Goal: Task Accomplishment & Management: Complete application form

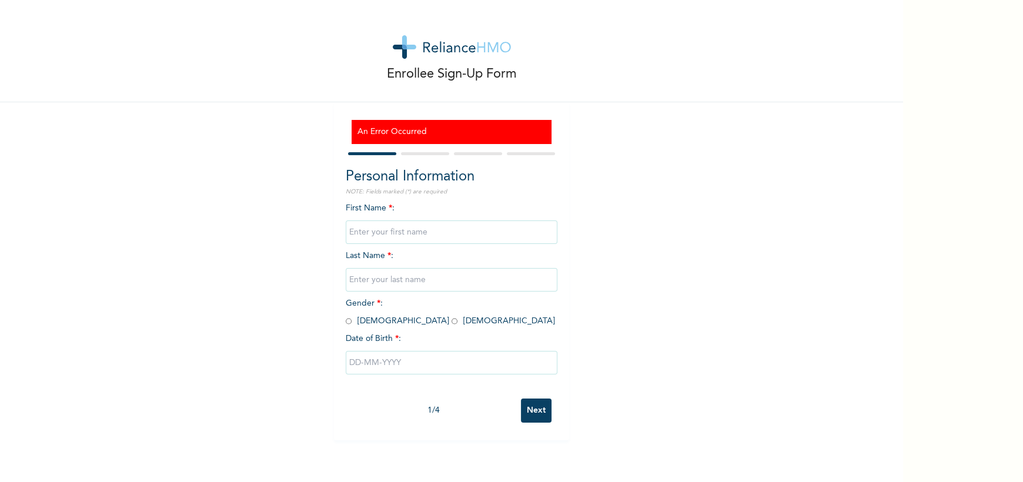
click at [396, 236] on input "text" at bounding box center [452, 232] width 212 height 24
type input "A"
type input "Peter"
type input "Ashamu"
click at [372, 229] on input "Peter" at bounding box center [452, 232] width 212 height 24
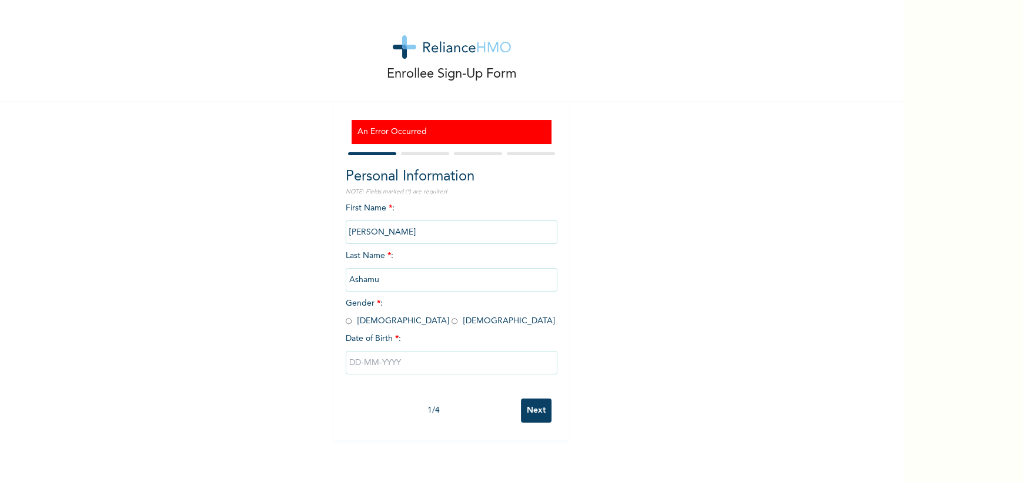
click at [372, 229] on input "Peter" at bounding box center [452, 232] width 212 height 24
type input "Oluwasegun"
click at [346, 324] on input "radio" at bounding box center [349, 321] width 6 height 11
radio input "true"
click at [361, 356] on input "text" at bounding box center [452, 363] width 212 height 24
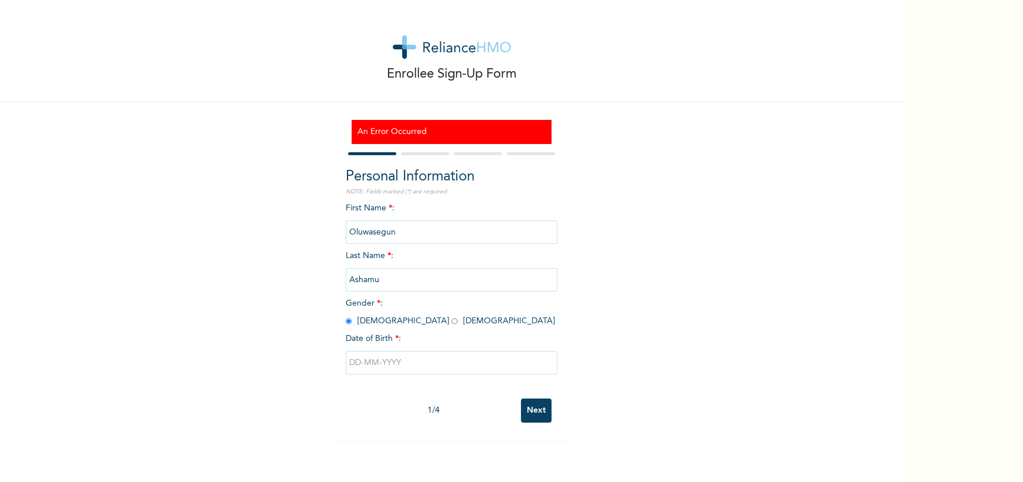
select select "7"
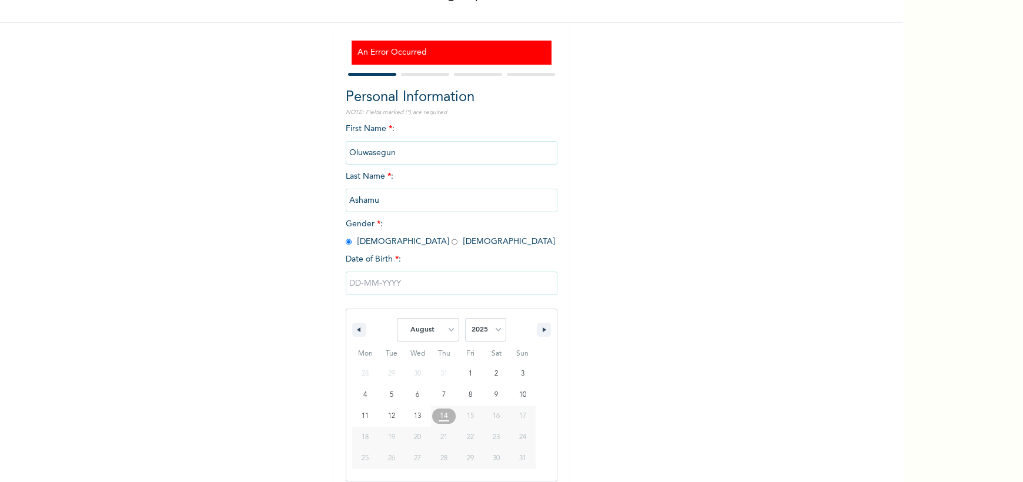
scroll to position [90, 0]
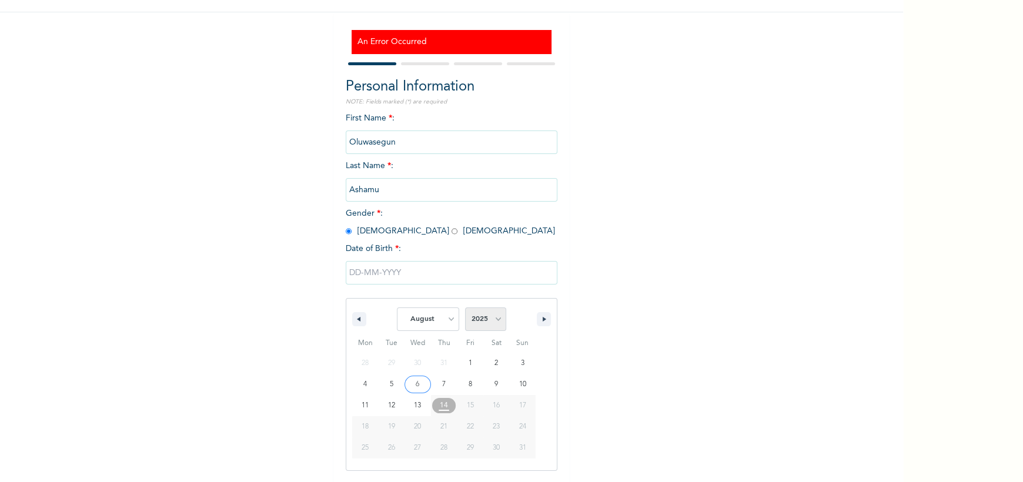
click at [480, 321] on select "2025 2024 2023 2022 2021 2020 2019 2018 2017 2016 2015 2014 2013 2012 2011 2010…" at bounding box center [485, 319] width 41 height 24
select select "1997"
click at [465, 309] on select "2025 2024 2023 2022 2021 2020 2019 2018 2017 2016 2015 2014 2013 2012 2011 2010…" at bounding box center [485, 319] width 41 height 24
click at [434, 325] on select "January February March April May June July August September October November De…" at bounding box center [428, 319] width 62 height 24
select select "5"
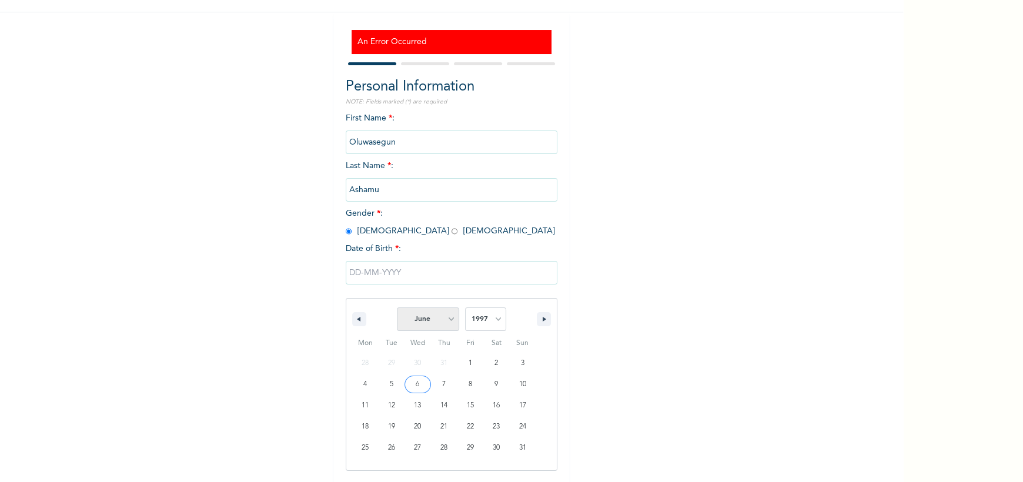
click at [397, 309] on select "January February March April May June July August September October November De…" at bounding box center [428, 319] width 62 height 24
type input "06/16/1997"
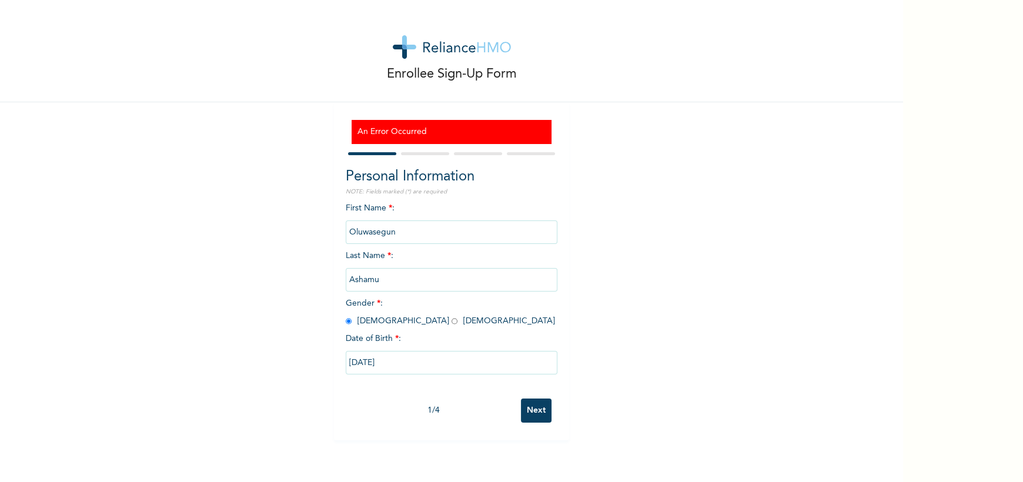
scroll to position [0, 0]
click at [524, 404] on input "Next" at bounding box center [536, 411] width 31 height 24
click at [417, 222] on input "text" at bounding box center [452, 232] width 212 height 24
type input "A"
type input "Oluwasegun"
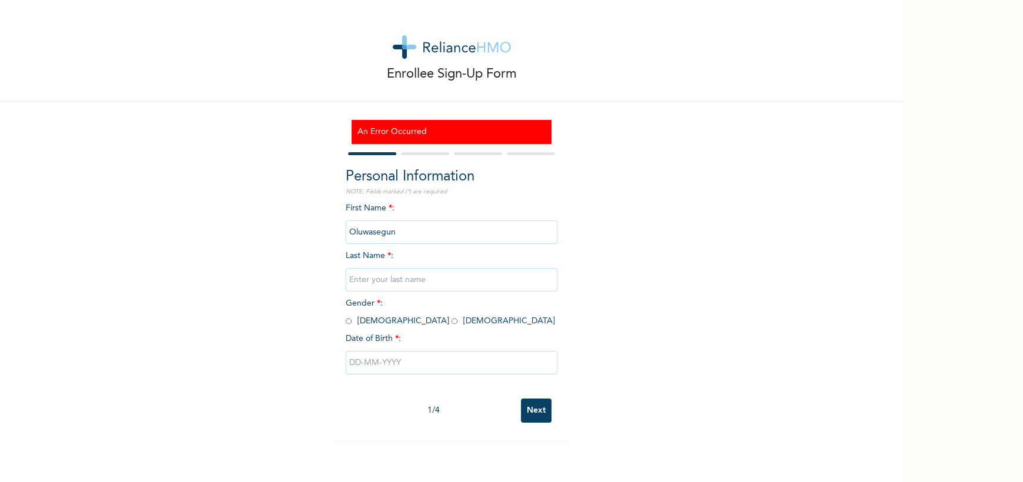
click at [398, 280] on input "text" at bounding box center [452, 280] width 212 height 24
type input "Ashamu"
click at [346, 324] on input "radio" at bounding box center [349, 321] width 6 height 11
radio input "true"
click at [370, 363] on input "text" at bounding box center [452, 363] width 212 height 24
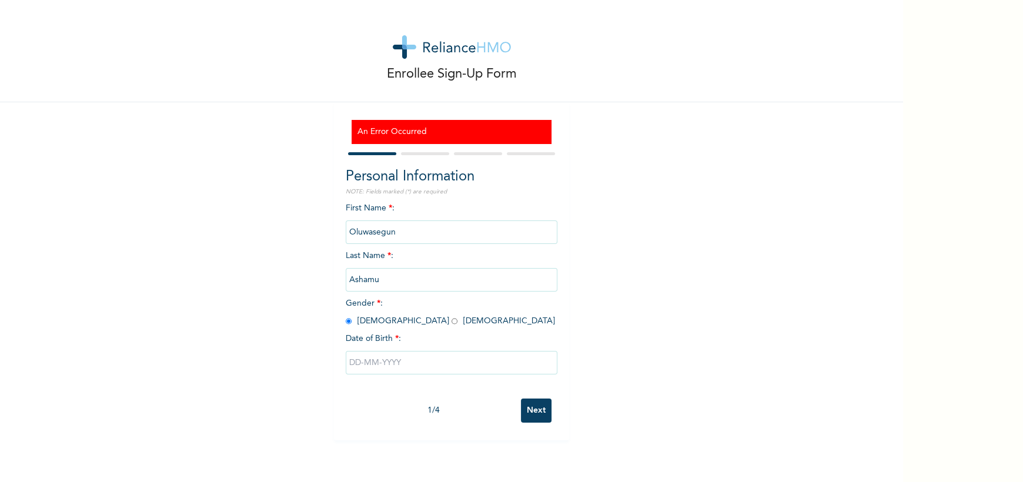
select select "7"
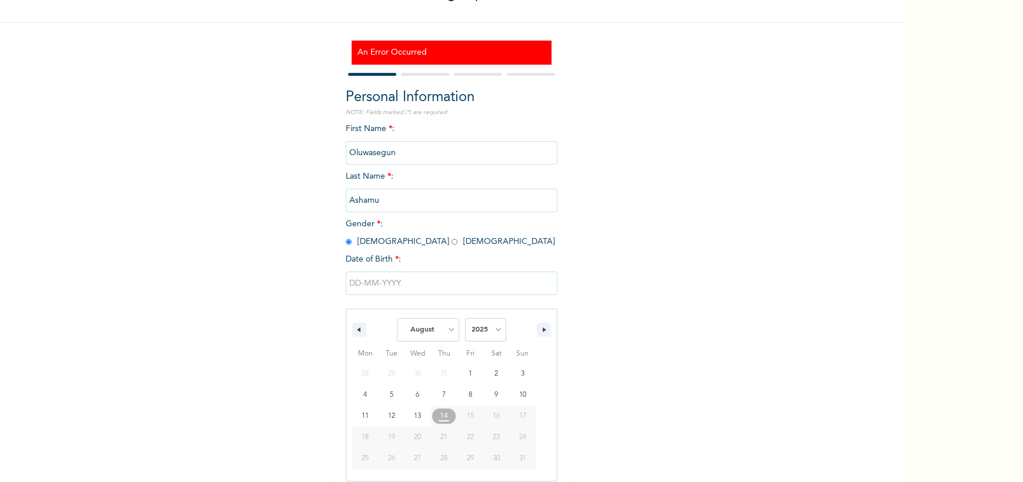
scroll to position [90, 0]
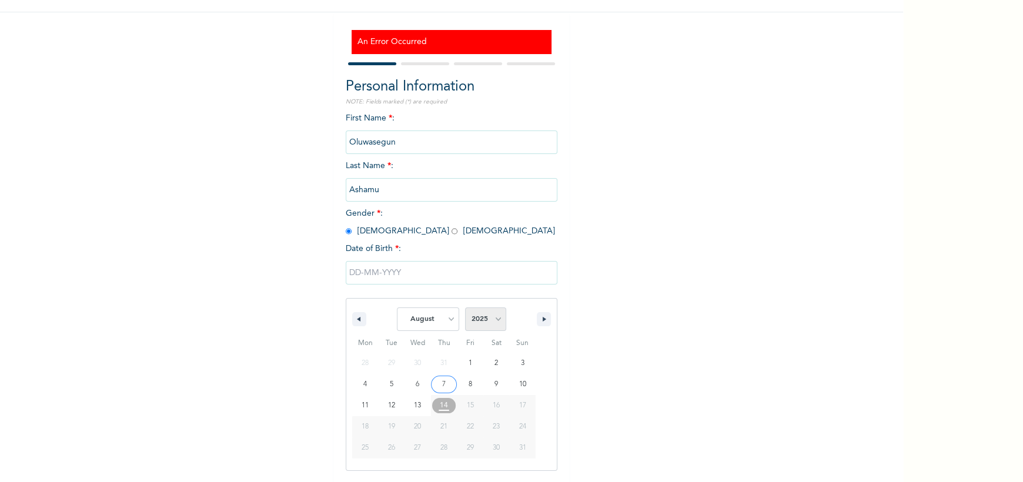
click at [483, 314] on select "2025 2024 2023 2022 2021 2020 2019 2018 2017 2016 2015 2014 2013 2012 2011 2010…" at bounding box center [485, 319] width 41 height 24
select select "1997"
click at [465, 309] on select "2025 2024 2023 2022 2021 2020 2019 2018 2017 2016 2015 2014 2013 2012 2011 2010…" at bounding box center [485, 319] width 41 height 24
click at [415, 320] on select "January February March April May June July August September October November De…" at bounding box center [428, 319] width 62 height 24
select select "5"
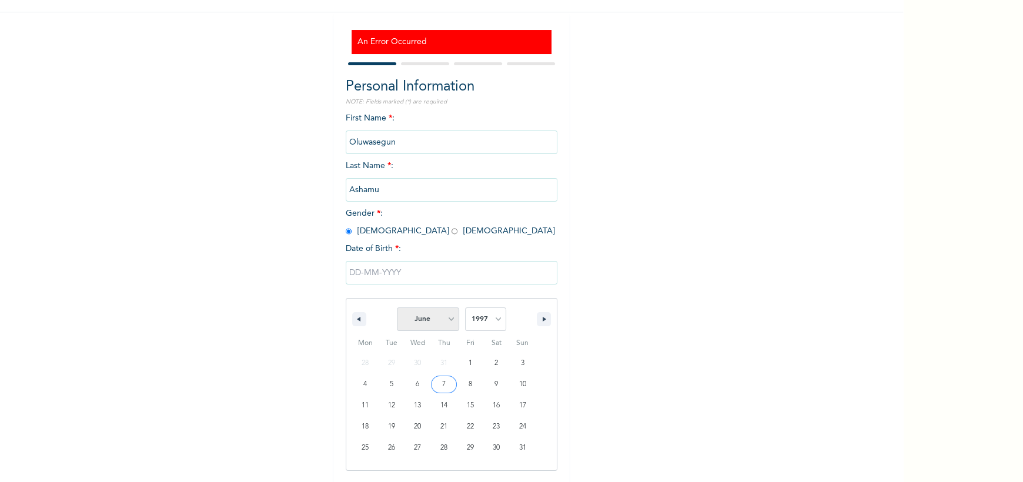
click at [397, 309] on select "January February March April May June July August September October November De…" at bounding box center [428, 319] width 62 height 24
type input "06/16/1997"
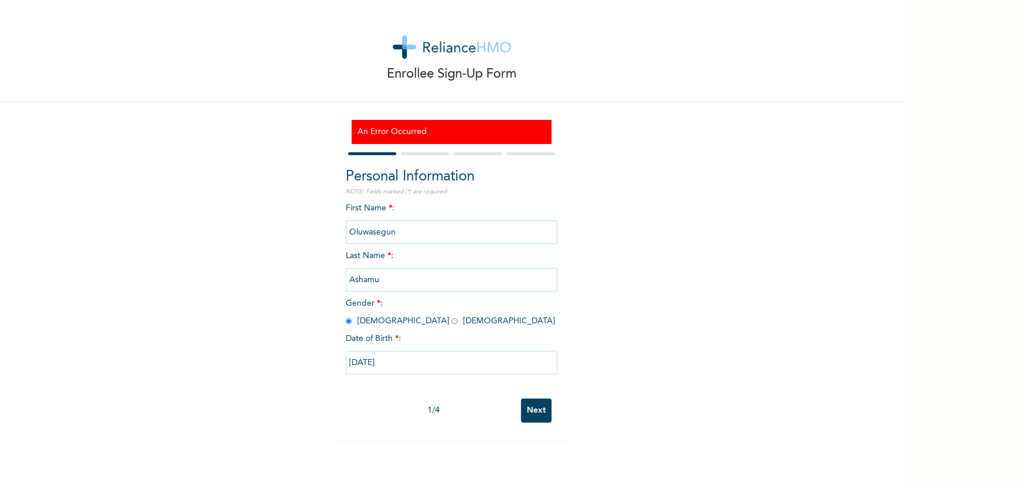
click at [523, 404] on input "Next" at bounding box center [536, 411] width 31 height 24
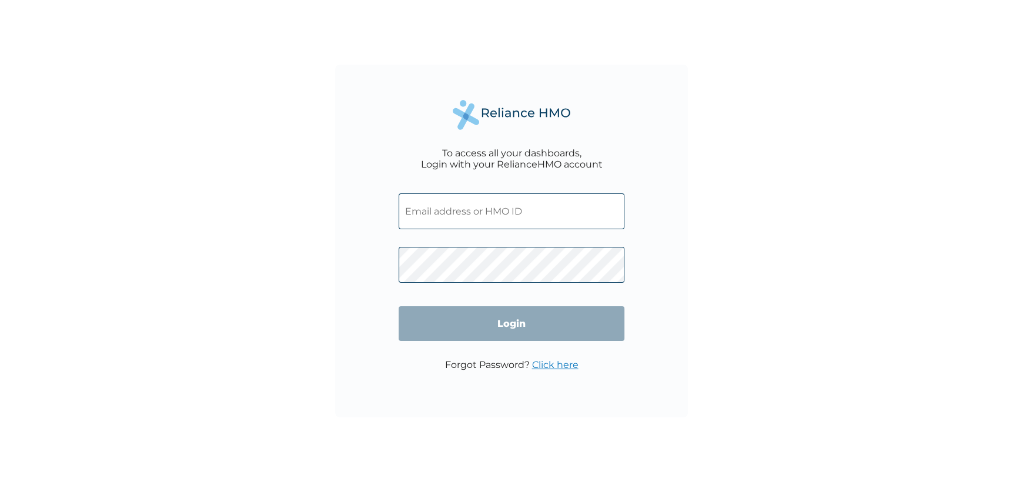
click at [479, 207] on input "text" at bounding box center [512, 211] width 226 height 36
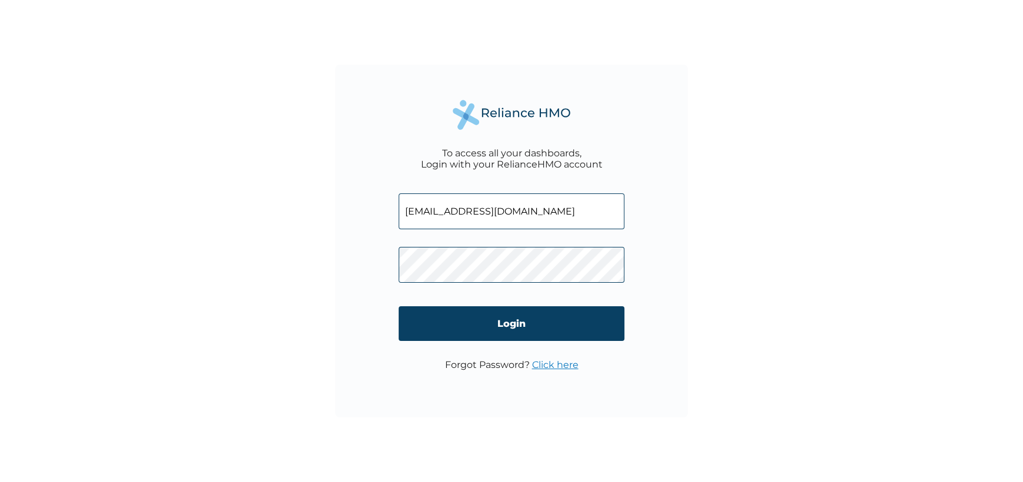
type input "[EMAIL_ADDRESS][DOMAIN_NAME]"
click at [486, 333] on input "Login" at bounding box center [512, 323] width 226 height 35
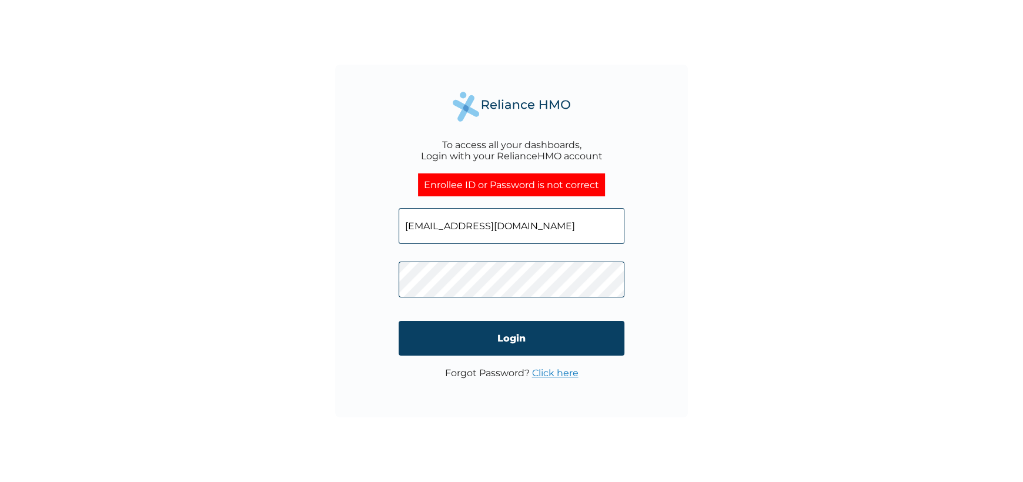
click at [547, 374] on link "Click here" at bounding box center [555, 372] width 46 height 11
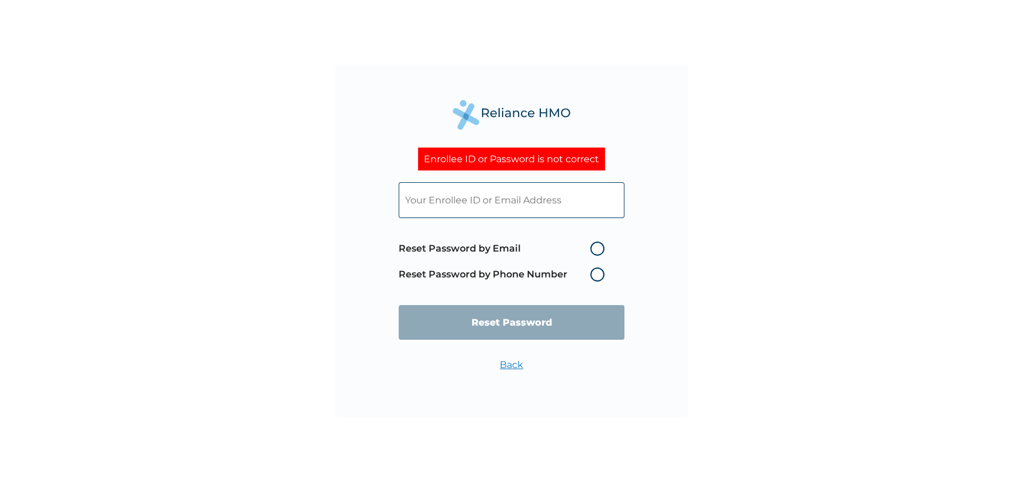
click at [451, 208] on input "text" at bounding box center [512, 200] width 226 height 36
click at [413, 246] on label "Reset Password by Email" at bounding box center [505, 249] width 212 height 14
click at [574, 246] on input "Reset Password by Email" at bounding box center [583, 248] width 19 height 19
radio input "true"
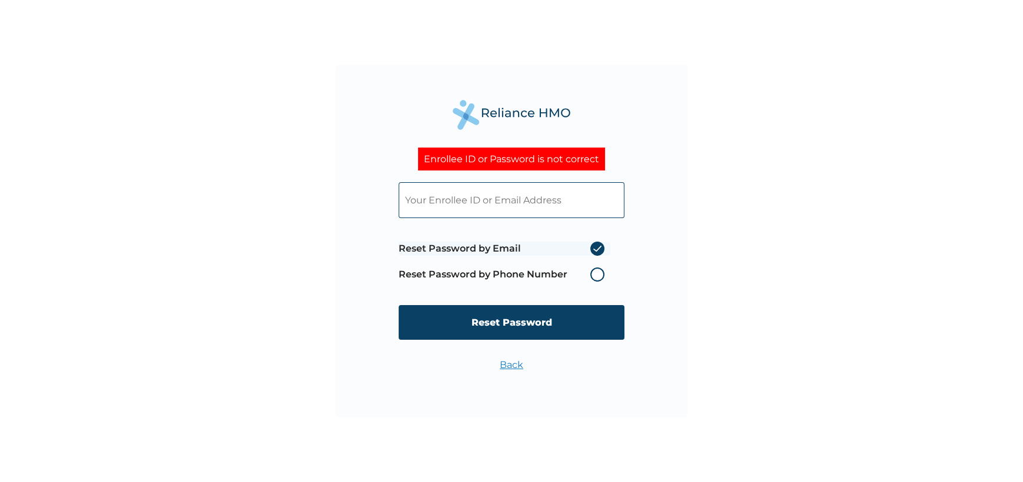
click at [489, 211] on input "text" at bounding box center [512, 200] width 226 height 36
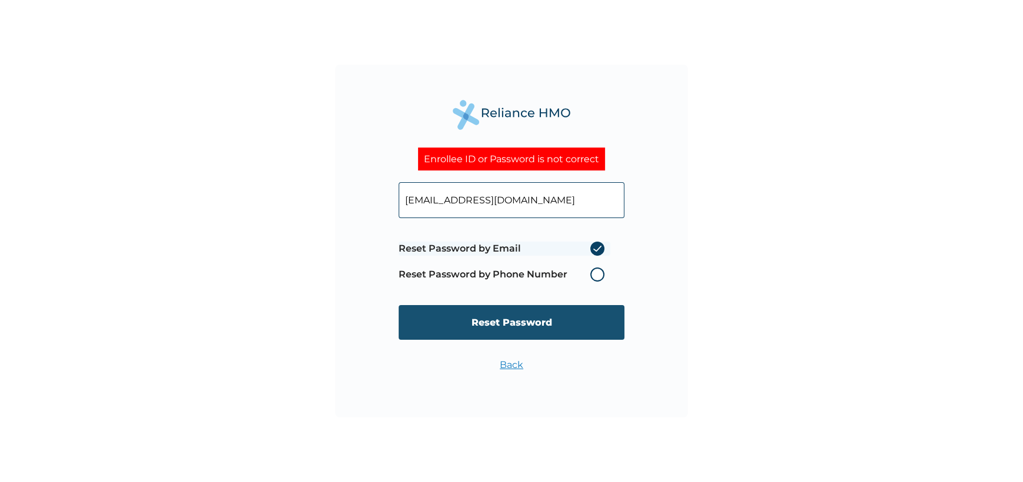
type input "ashamu.oluwasegun@palmpay-inc.com"
click at [524, 312] on input "Reset Password" at bounding box center [512, 322] width 226 height 35
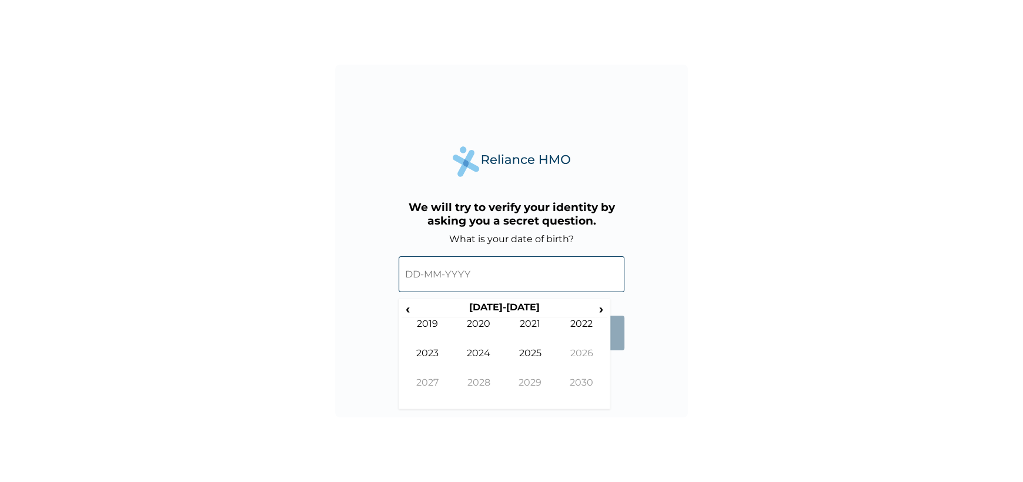
click at [480, 271] on input "text" at bounding box center [512, 274] width 226 height 36
click at [516, 299] on div "‹ [DATE]-[DATE] › 2019 2020 2021 2022 2023 2024 2025 2026 2027 2028 2029 2030" at bounding box center [505, 354] width 212 height 111
click at [511, 304] on th "2020-2029" at bounding box center [504, 310] width 180 height 16
click at [403, 307] on span "‹" at bounding box center [408, 309] width 12 height 15
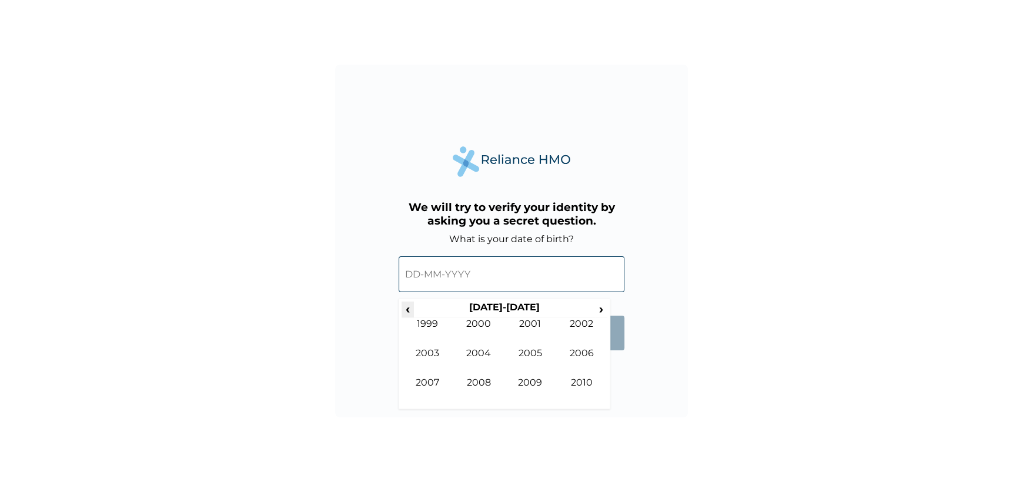
click at [403, 307] on span "‹" at bounding box center [408, 309] width 12 height 15
click at [434, 379] on td "1997" at bounding box center [428, 391] width 52 height 29
click at [474, 348] on td "Jun" at bounding box center [479, 361] width 52 height 29
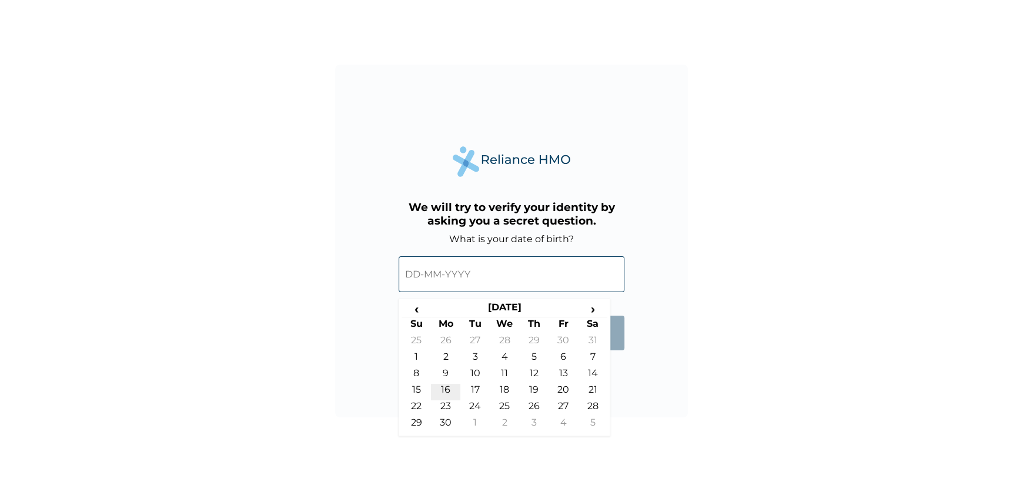
click at [444, 386] on td "16" at bounding box center [445, 392] width 29 height 16
type input "16-06-1997"
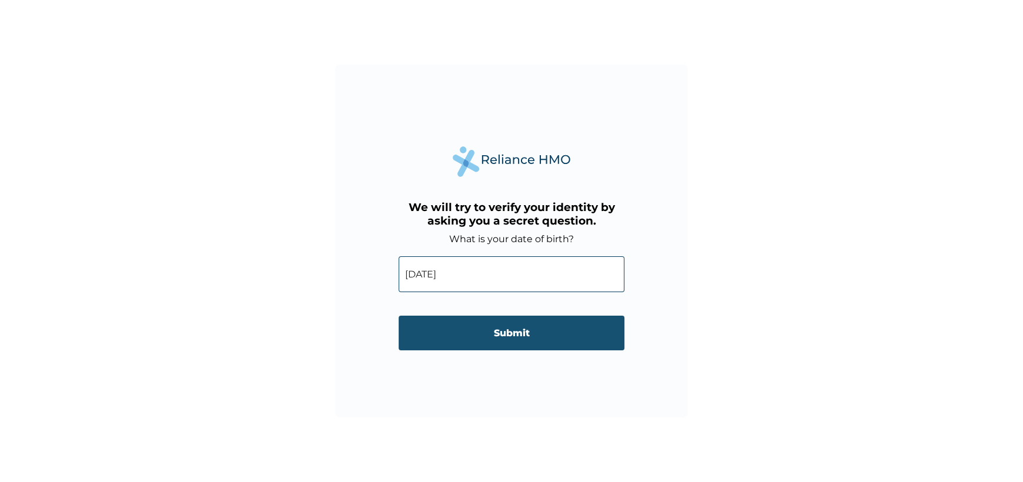
click at [476, 336] on input "Submit" at bounding box center [512, 333] width 226 height 35
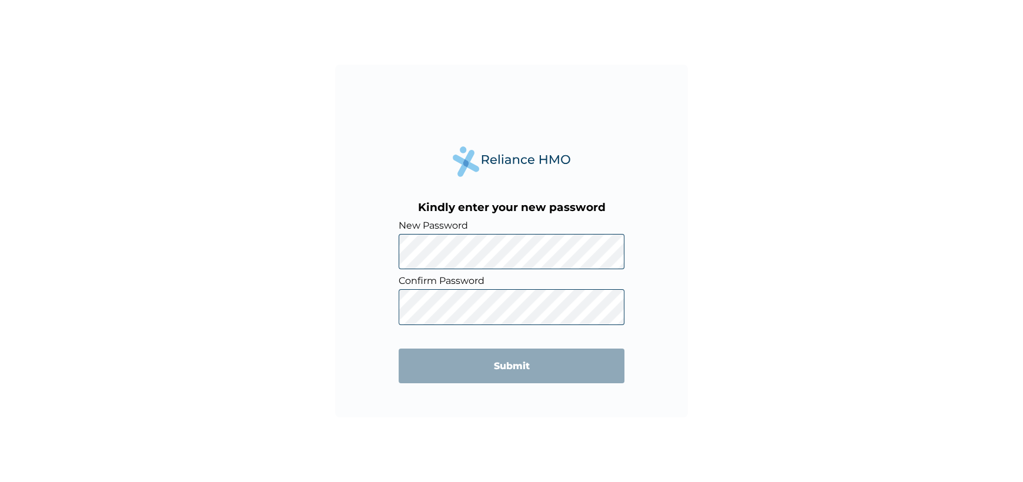
click at [459, 270] on form "New Password Confirm Password Submit" at bounding box center [512, 308] width 226 height 176
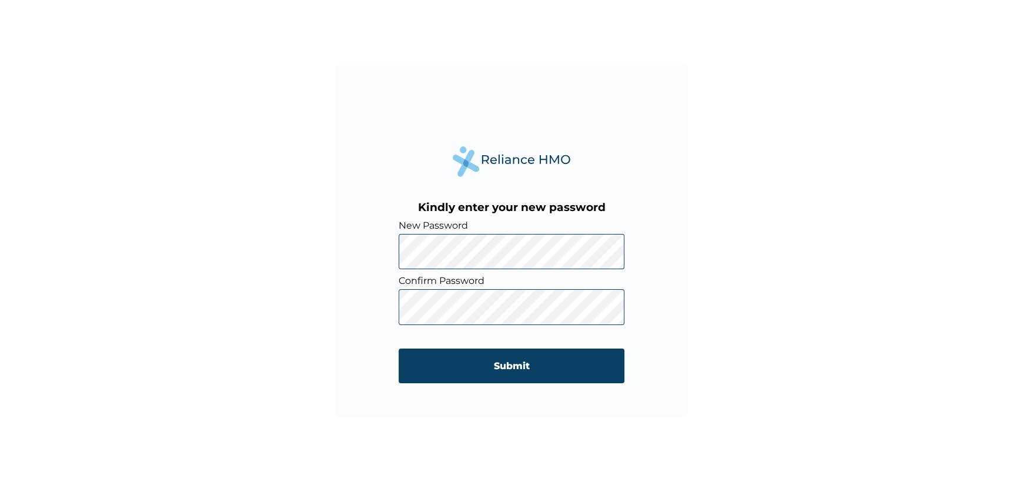
click at [399, 349] on input "Submit" at bounding box center [512, 366] width 226 height 35
click at [463, 357] on input "Submit" at bounding box center [512, 366] width 226 height 35
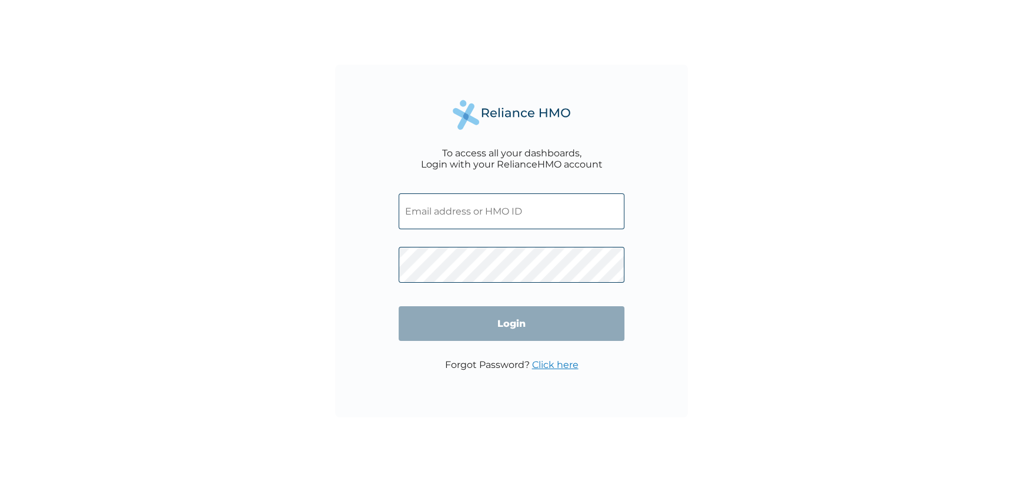
click at [507, 208] on input "text" at bounding box center [512, 211] width 226 height 36
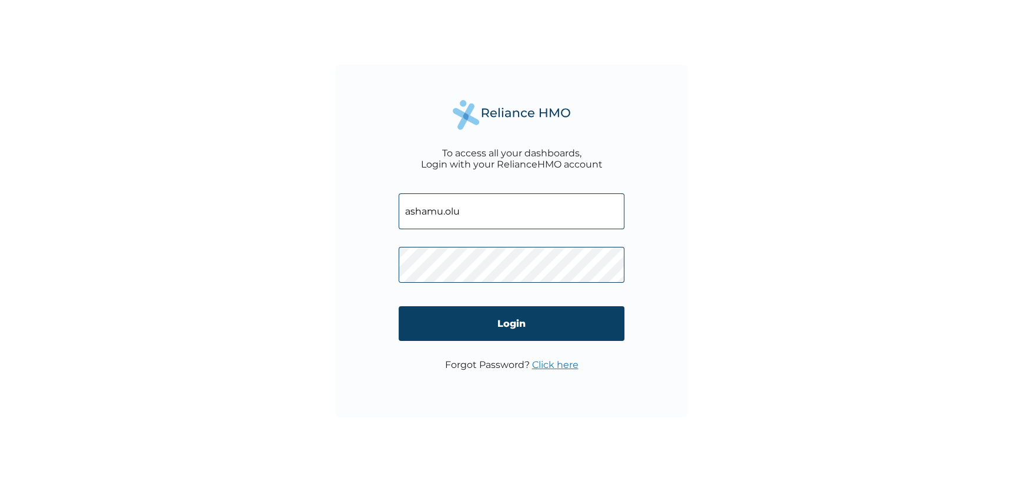
type input "[EMAIL_ADDRESS][DOMAIN_NAME]"
click at [497, 302] on form "[EMAIL_ADDRESS][DOMAIN_NAME] Login" at bounding box center [512, 271] width 226 height 178
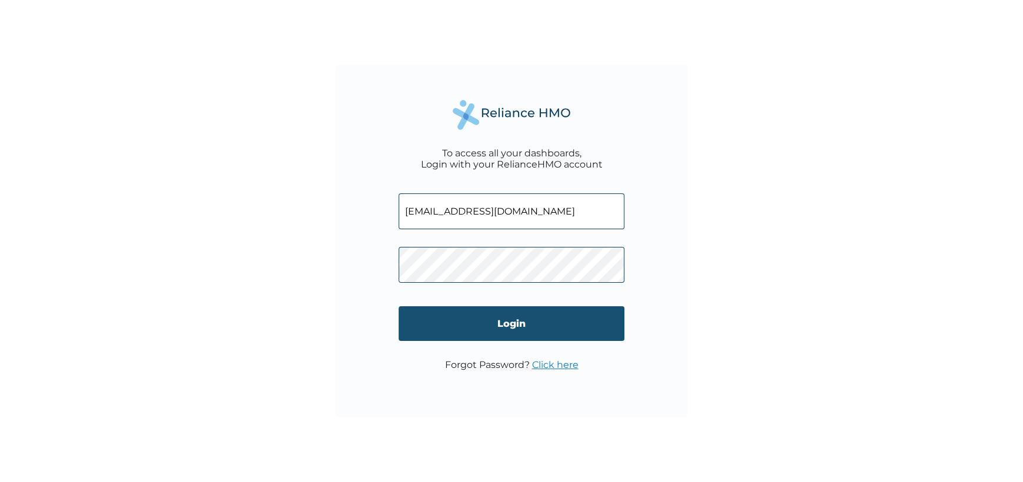
click at [496, 309] on input "Login" at bounding box center [512, 323] width 226 height 35
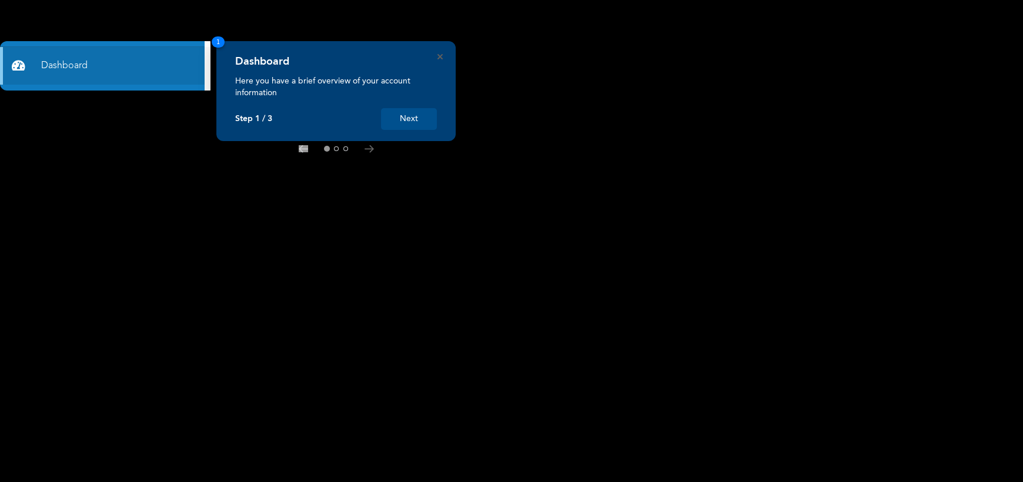
click at [410, 119] on button "Next" at bounding box center [409, 119] width 56 height 22
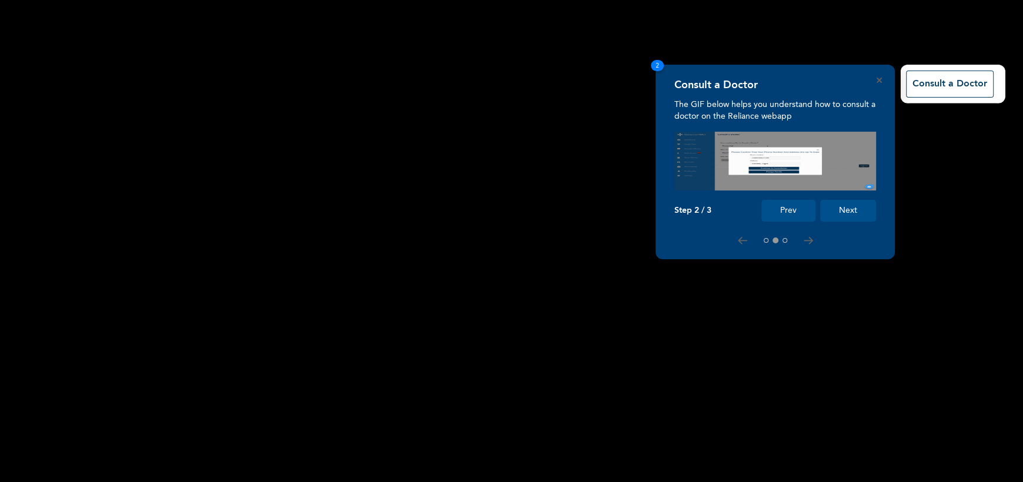
click at [854, 215] on button "Next" at bounding box center [848, 211] width 56 height 22
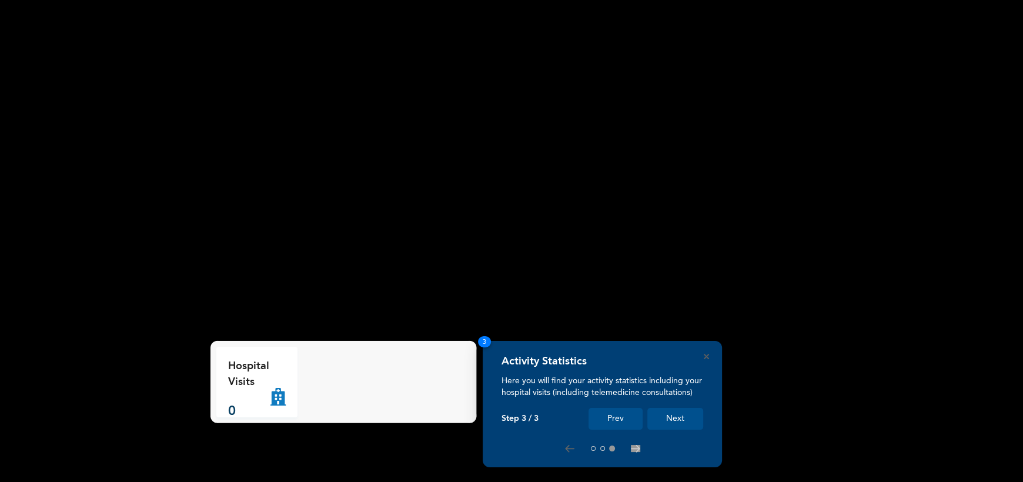
click at [684, 417] on button "Next" at bounding box center [675, 419] width 56 height 22
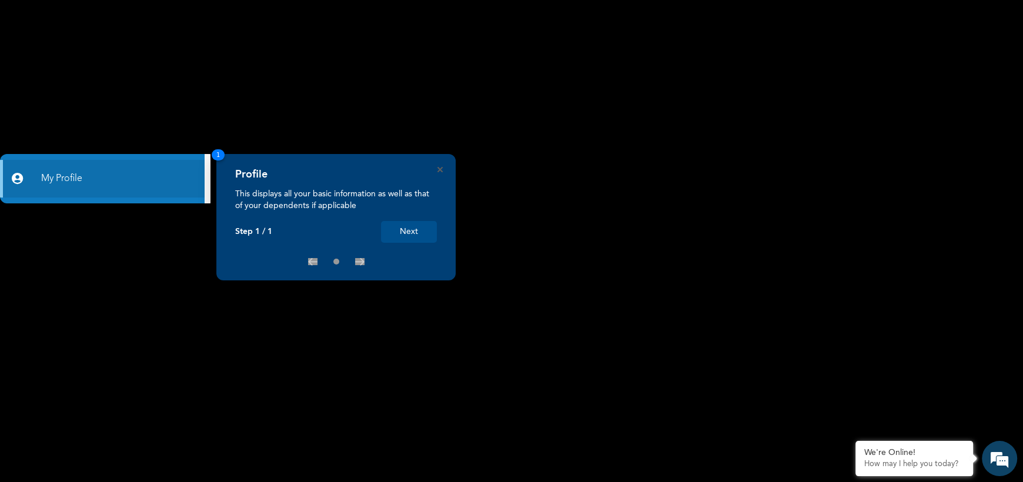
click at [434, 236] on button "Next" at bounding box center [409, 232] width 56 height 22
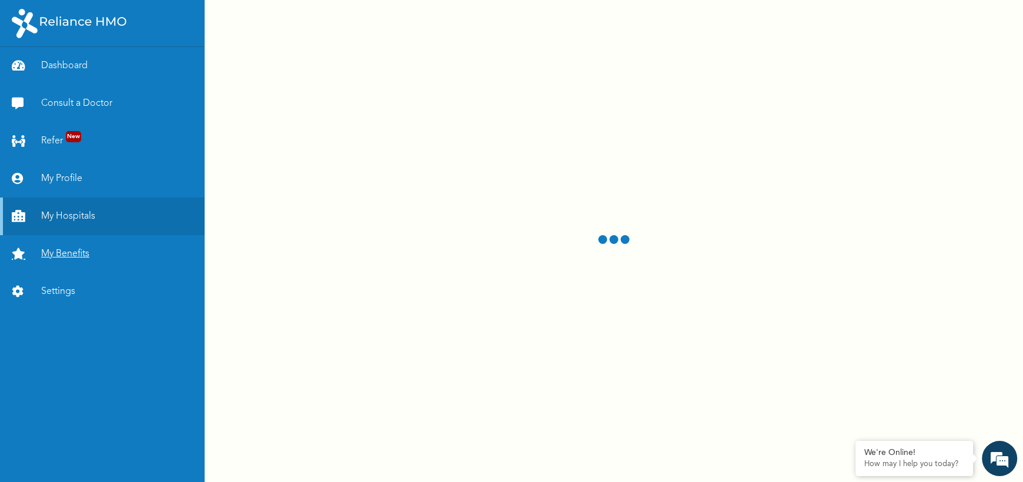
click at [77, 262] on link "My Benefits" at bounding box center [102, 254] width 205 height 38
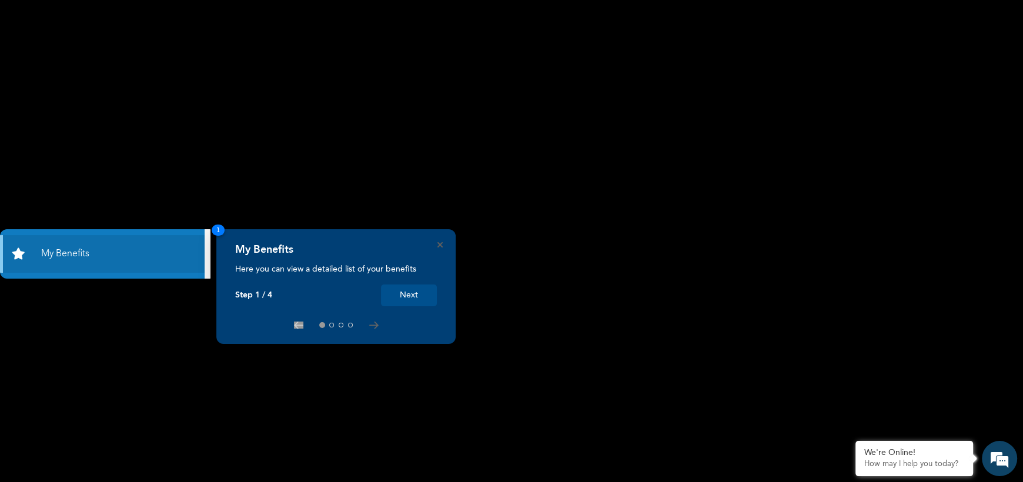
click at [417, 290] on button "Next" at bounding box center [409, 296] width 56 height 22
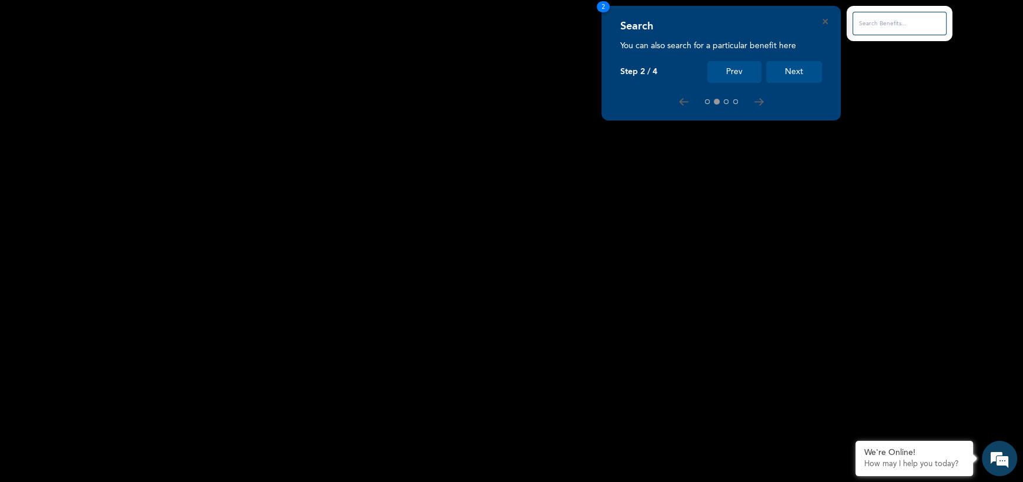
click at [802, 73] on button "Next" at bounding box center [794, 72] width 56 height 22
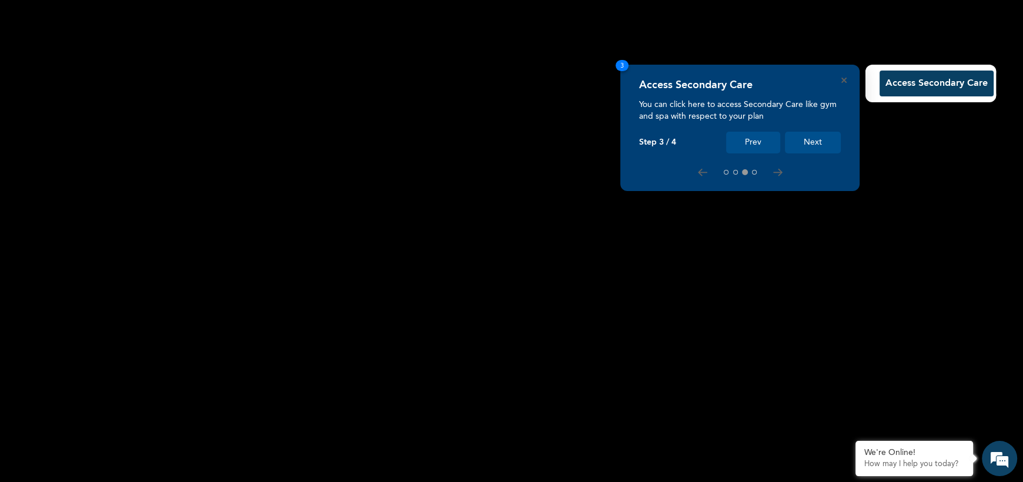
click at [802, 128] on div "Access Secondary Care You can click here to access Secondary Care like gym and …" at bounding box center [740, 116] width 202 height 75
click at [802, 131] on div "Access Secondary Care You can click here to access Secondary Care like gym and …" at bounding box center [740, 116] width 202 height 75
click at [807, 141] on button "Next" at bounding box center [813, 143] width 56 height 22
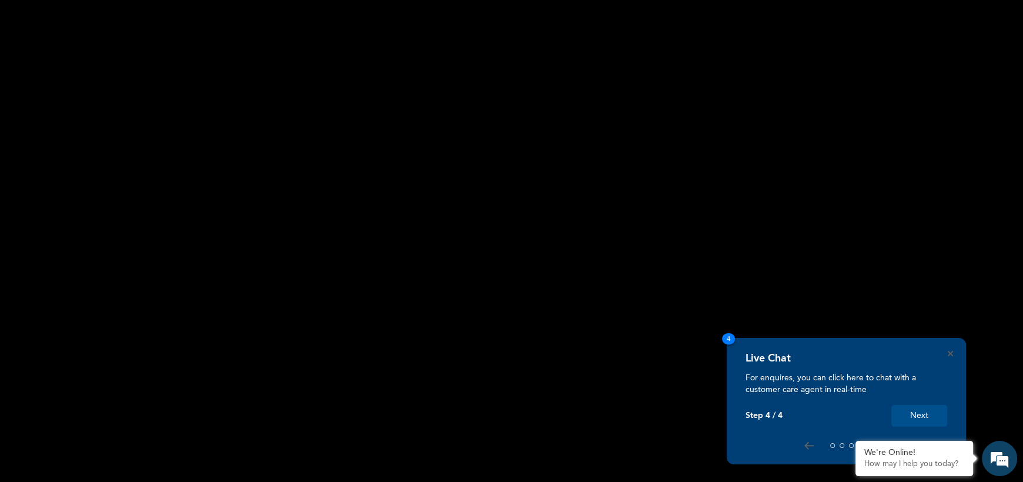
click at [919, 420] on button "Next" at bounding box center [919, 416] width 56 height 22
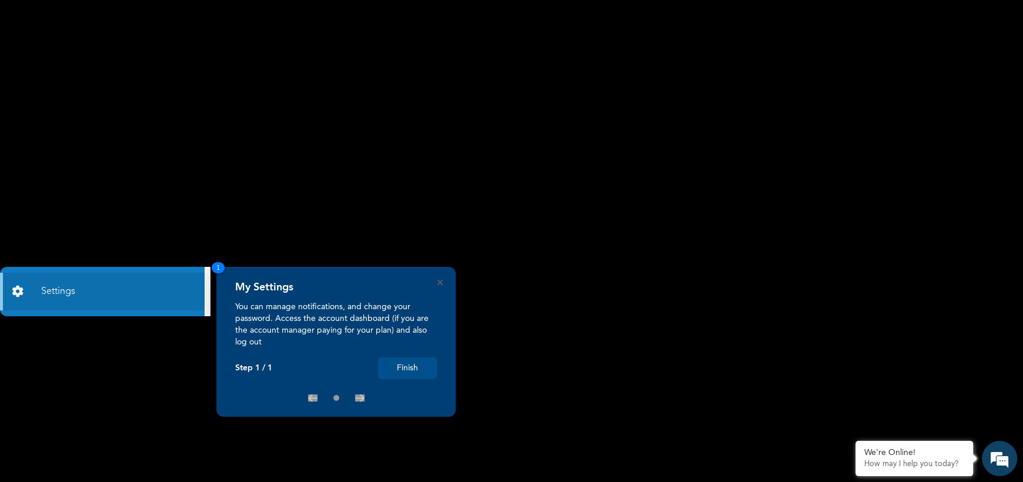
click at [412, 363] on button "Finish" at bounding box center [407, 368] width 59 height 22
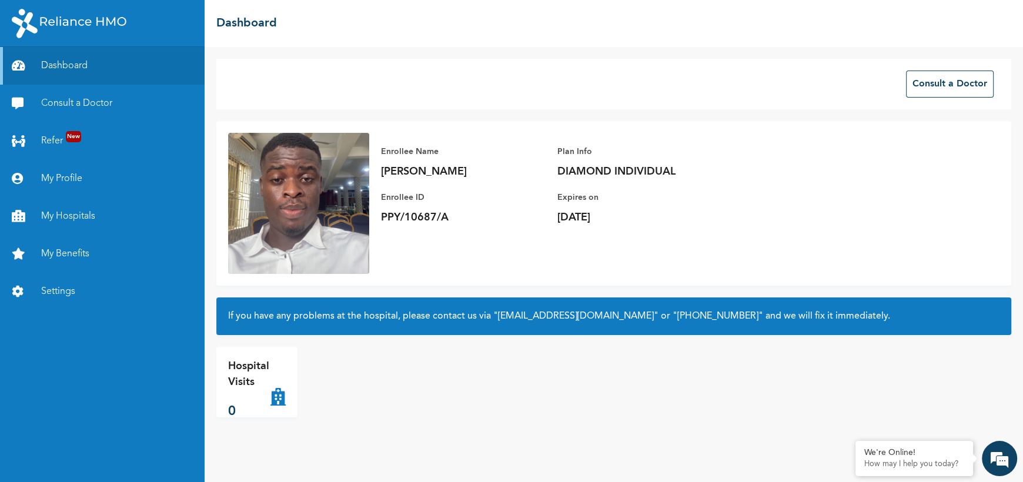
click at [408, 216] on p "PPY/10687/A" at bounding box center [463, 217] width 165 height 14
click at [55, 259] on link "My Benefits" at bounding box center [102, 254] width 205 height 38
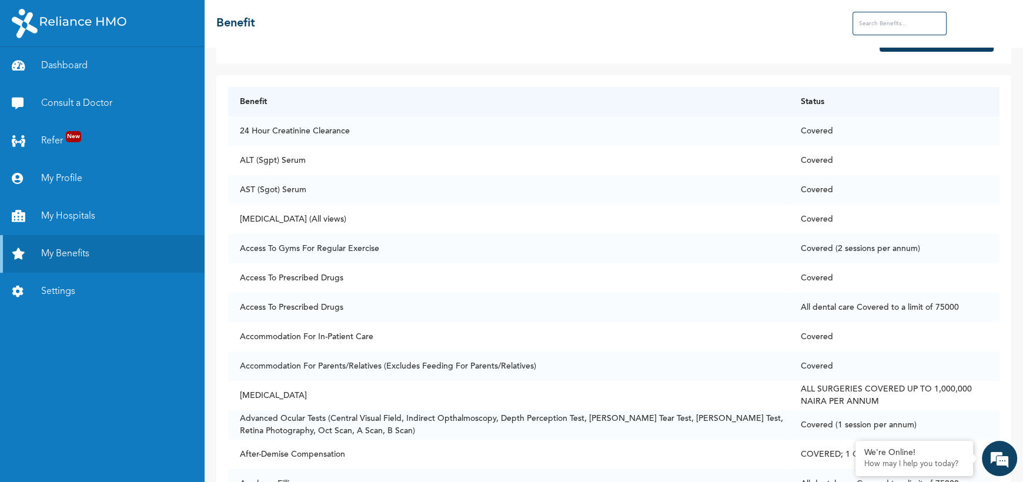
scroll to position [43, 0]
click at [852, 249] on td "Covered (2 sessions per annum)" at bounding box center [894, 250] width 211 height 29
click at [321, 256] on td "Access To Gyms For Regular Exercise" at bounding box center [508, 250] width 561 height 29
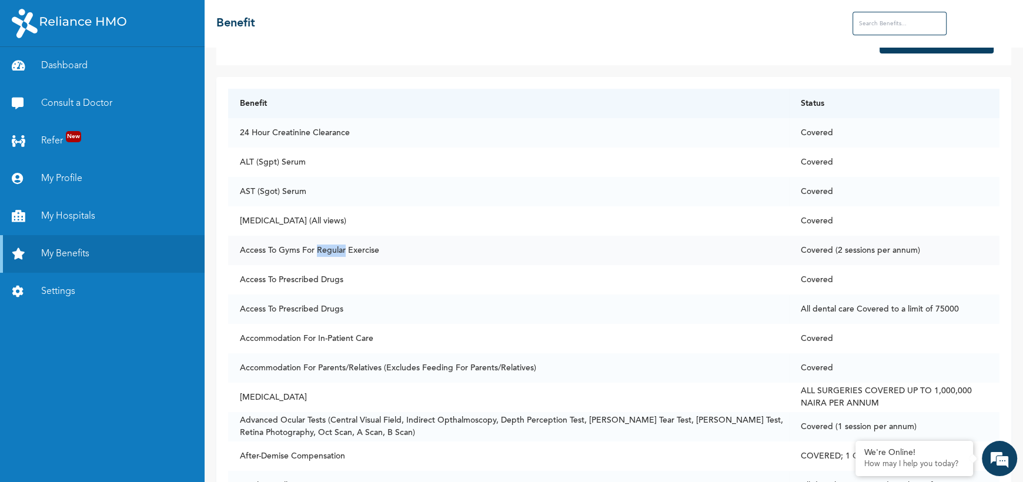
click at [321, 256] on td "Access To Gyms For Regular Exercise" at bounding box center [508, 250] width 561 height 29
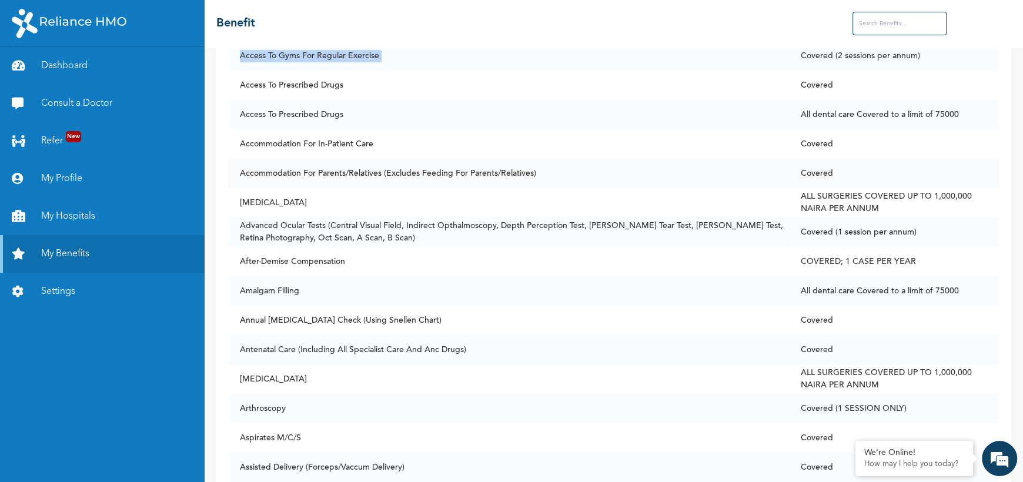
scroll to position [236, 0]
click at [87, 79] on link "Dashboard" at bounding box center [102, 66] width 205 height 38
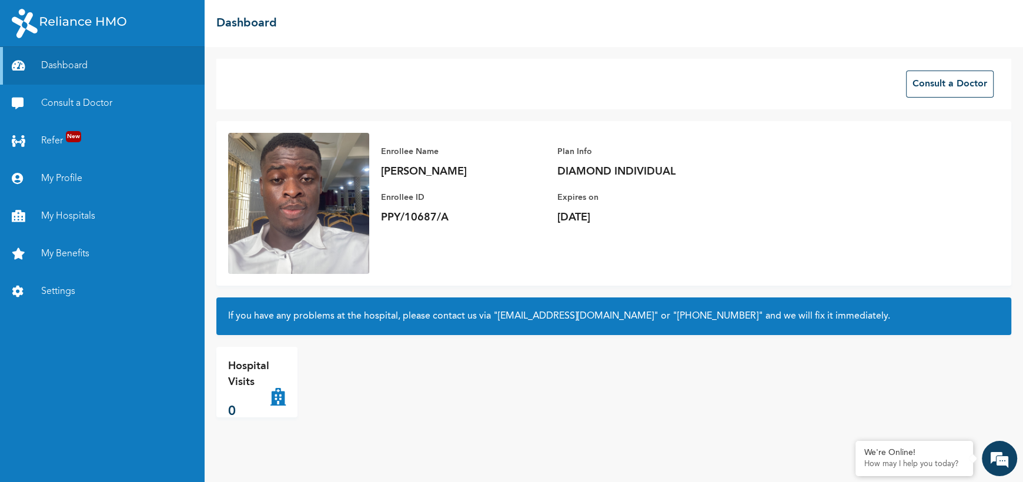
click at [623, 173] on p "DIAMOND INDIVIDUAL" at bounding box center [639, 172] width 165 height 14
click at [47, 91] on link "Consult a Doctor" at bounding box center [102, 104] width 205 height 38
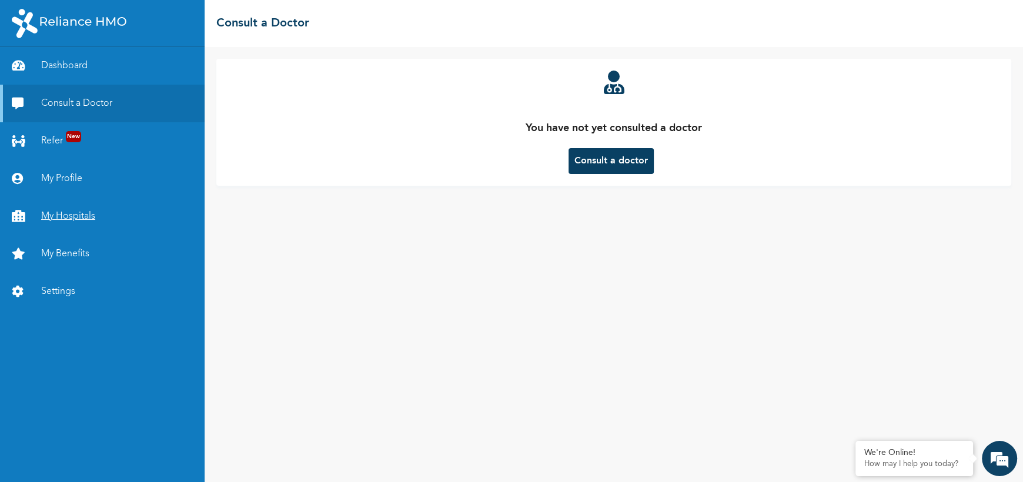
click at [69, 218] on link "My Hospitals" at bounding box center [102, 217] width 205 height 38
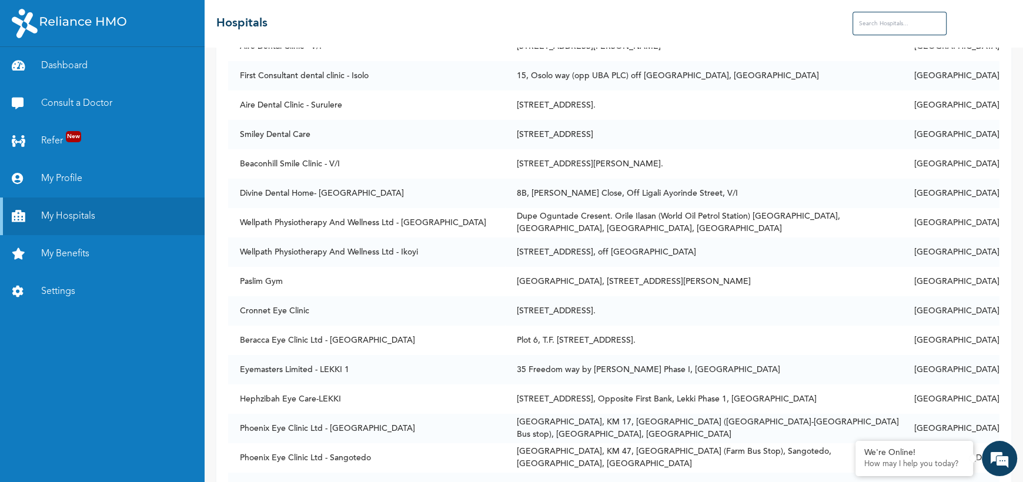
scroll to position [3961, 0]
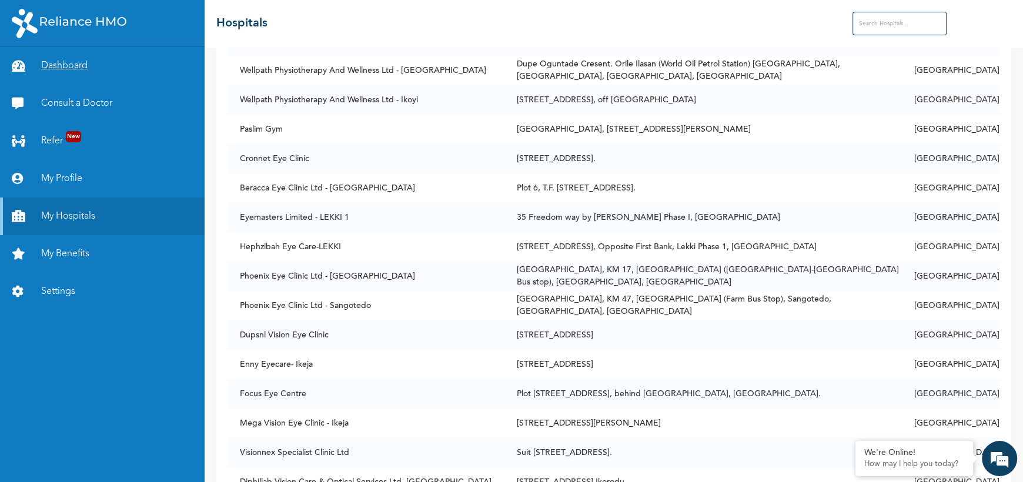
click at [82, 63] on link "Dashboard" at bounding box center [102, 66] width 205 height 38
